Goal: Find specific page/section: Find specific page/section

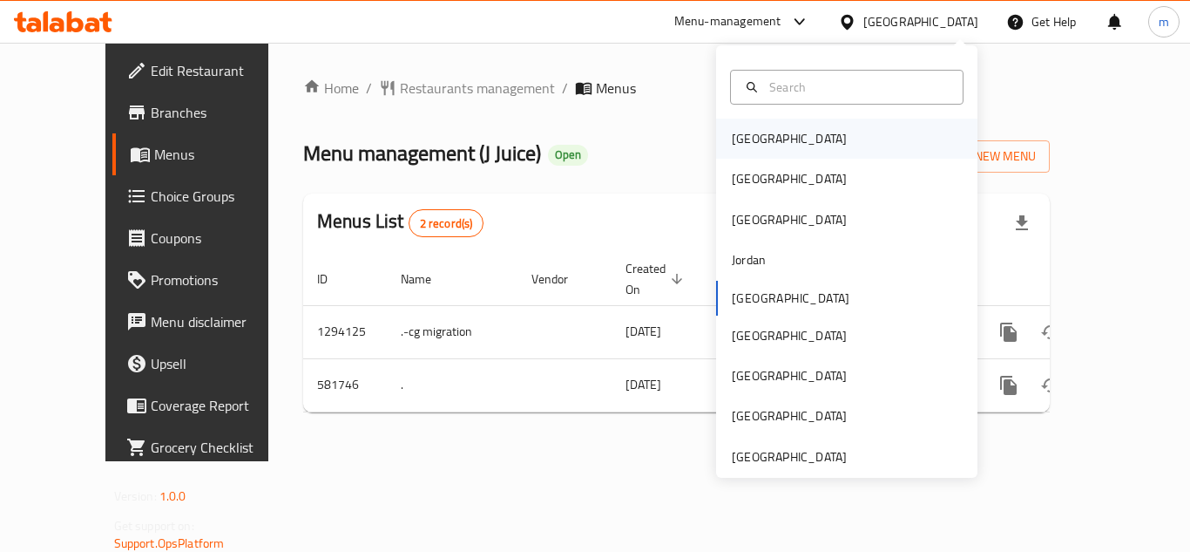
click at [767, 126] on div "[GEOGRAPHIC_DATA]" at bounding box center [789, 139] width 143 height 40
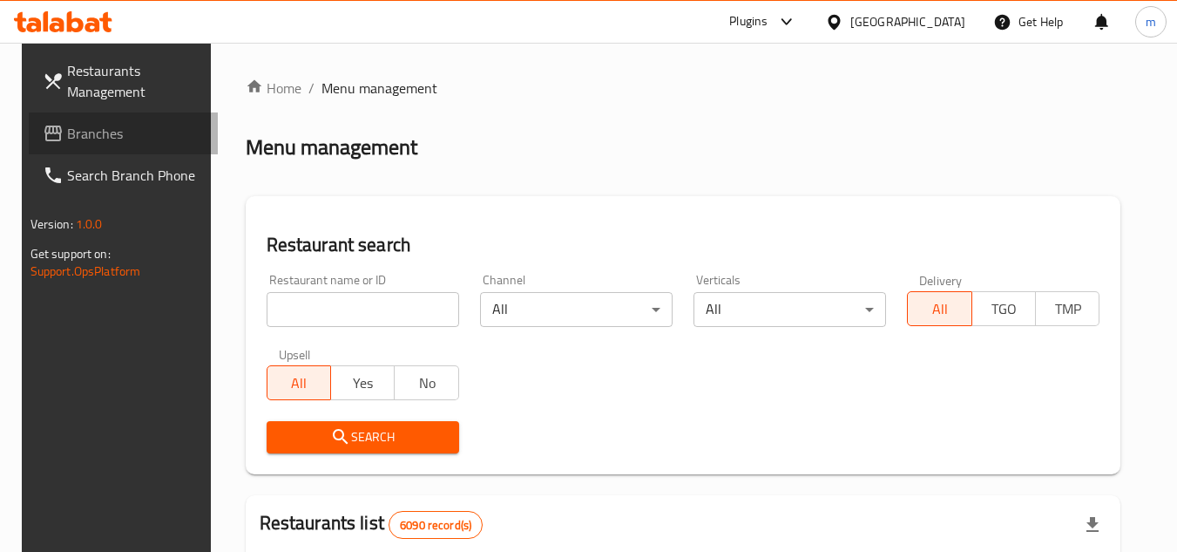
click at [68, 135] on span "Branches" at bounding box center [136, 133] width 138 height 21
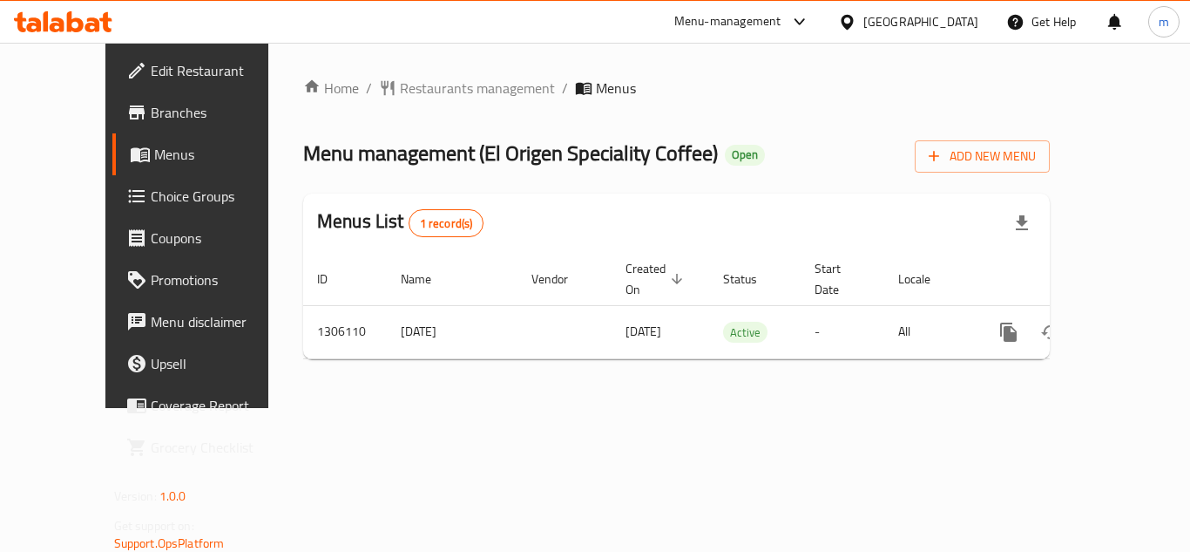
click at [857, 28] on icon at bounding box center [847, 22] width 18 height 18
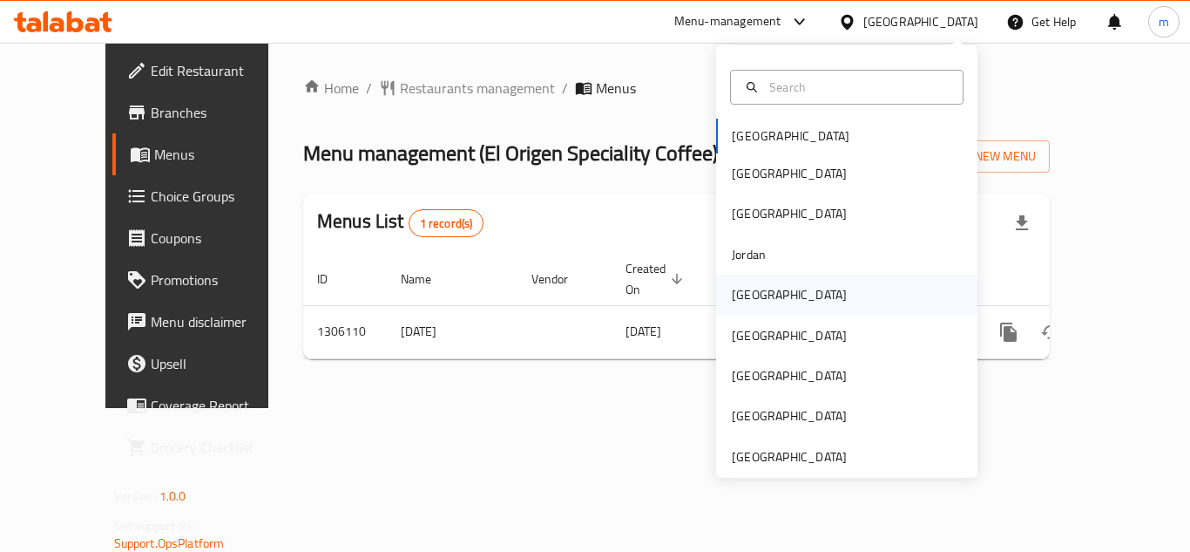
click at [748, 289] on div "[GEOGRAPHIC_DATA]" at bounding box center [789, 294] width 115 height 19
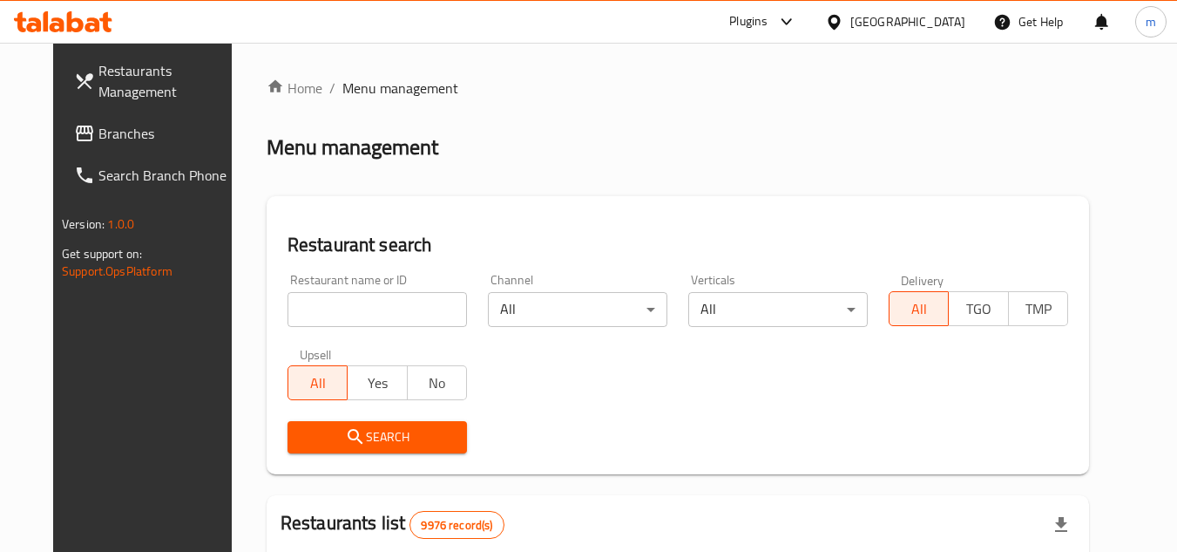
click at [98, 125] on span "Branches" at bounding box center [167, 133] width 138 height 21
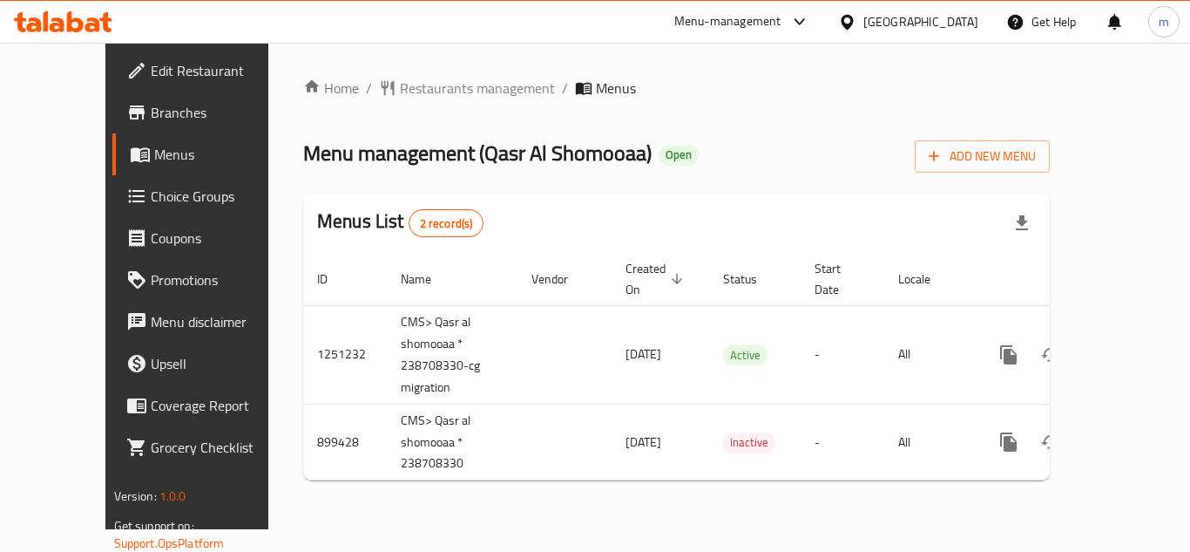
click at [973, 21] on div "[GEOGRAPHIC_DATA]" at bounding box center [921, 21] width 115 height 19
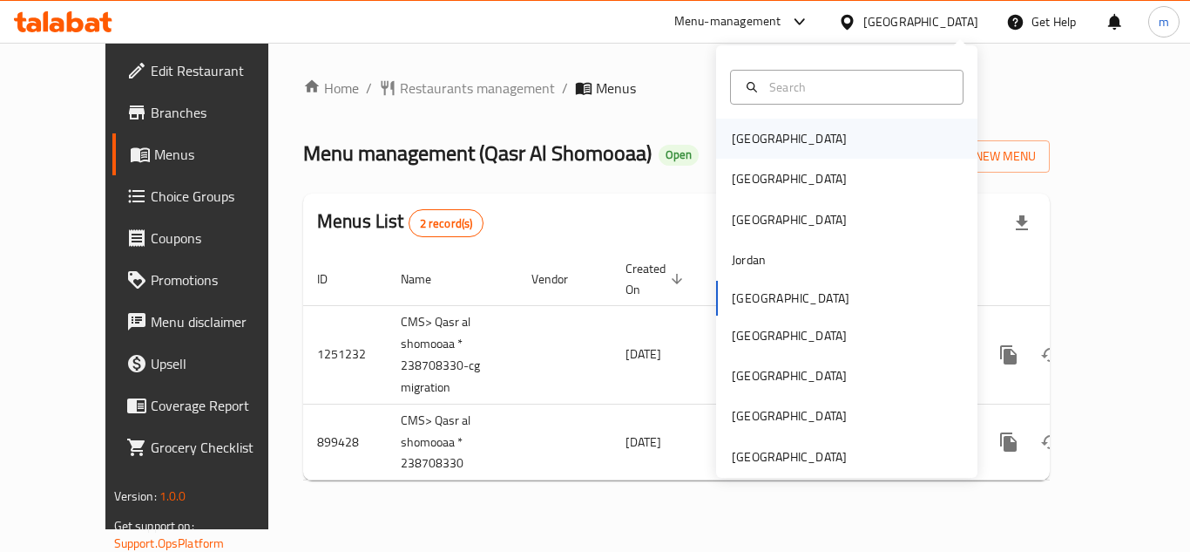
click at [783, 142] on div "[GEOGRAPHIC_DATA]" at bounding box center [846, 139] width 261 height 40
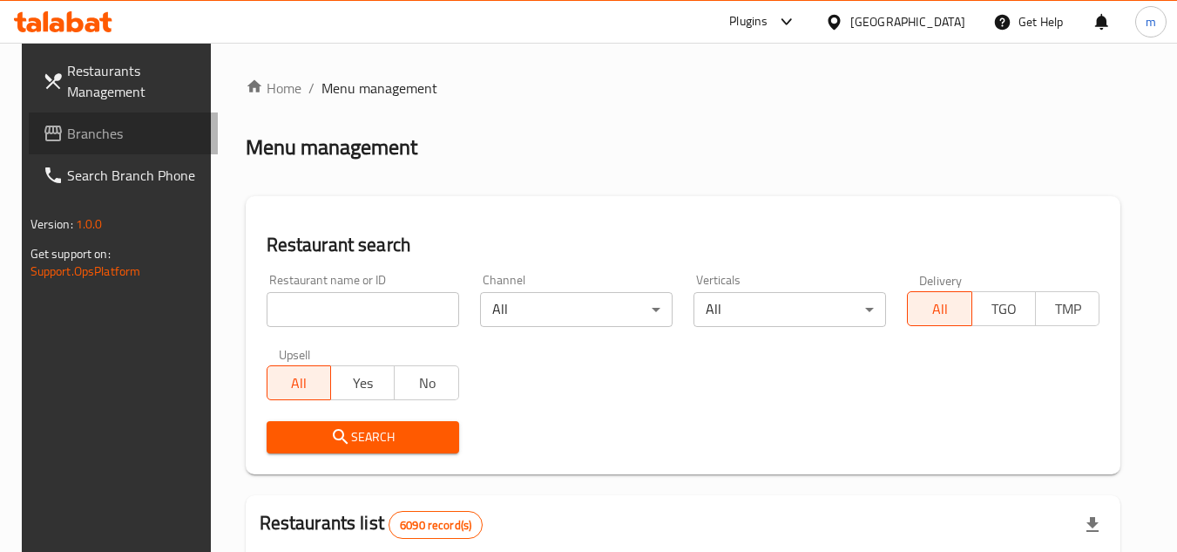
click at [106, 138] on span "Branches" at bounding box center [136, 133] width 138 height 21
